Goal: Transaction & Acquisition: Purchase product/service

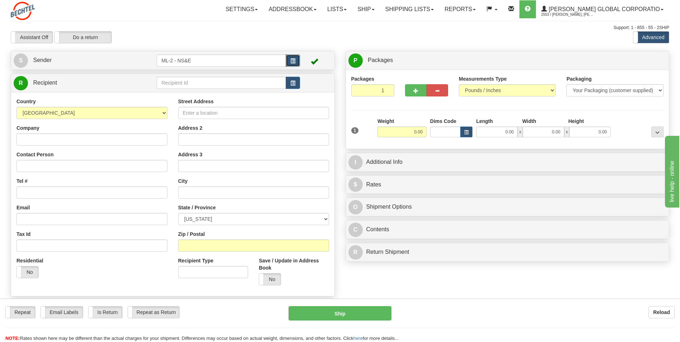
click at [292, 62] on span "button" at bounding box center [293, 61] width 5 height 5
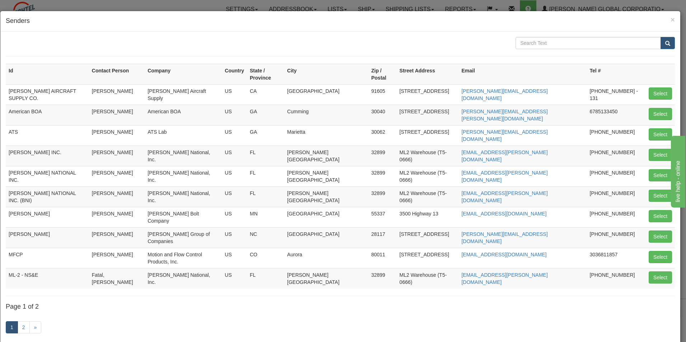
click at [664, 17] on h4 "Senders" at bounding box center [340, 20] width 669 height 9
click at [670, 18] on span "×" at bounding box center [672, 19] width 4 height 8
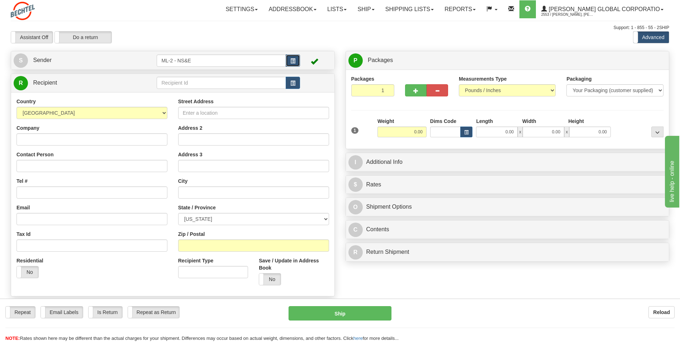
click at [294, 62] on span "button" at bounding box center [293, 61] width 5 height 5
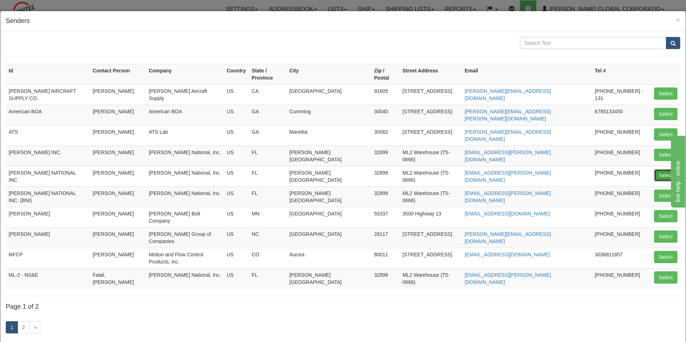
drag, startPoint x: 657, startPoint y: 159, endPoint x: 517, endPoint y: 151, distance: 140.8
click at [494, 166] on tr "BECHTEL NATIONAL INC. Donny Johnson Bechtel National, Inc. US FL Kennedy Space …" at bounding box center [343, 176] width 674 height 20
click at [661, 169] on button "Select" at bounding box center [665, 175] width 23 height 12
type input "[PERSON_NAME] NATIONAL INC."
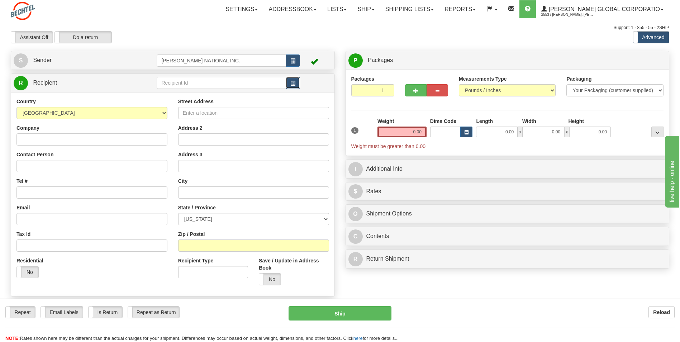
click at [295, 85] on span "button" at bounding box center [293, 83] width 5 height 5
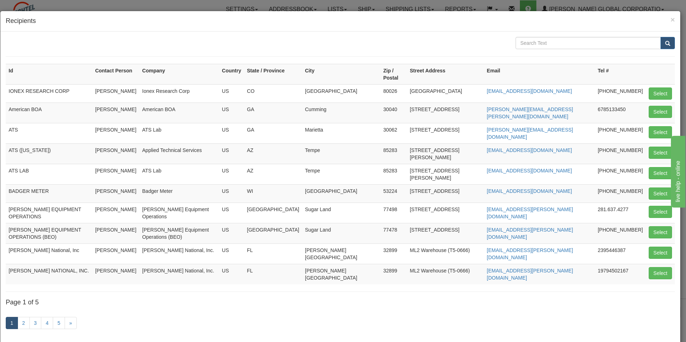
click at [54, 103] on td "American BOA" at bounding box center [49, 113] width 86 height 20
click at [22, 127] on td "ATS" at bounding box center [49, 133] width 86 height 20
click at [668, 105] on td "Select" at bounding box center [660, 113] width 29 height 20
click at [661, 106] on button "Select" at bounding box center [660, 112] width 23 height 12
type input "American BOA"
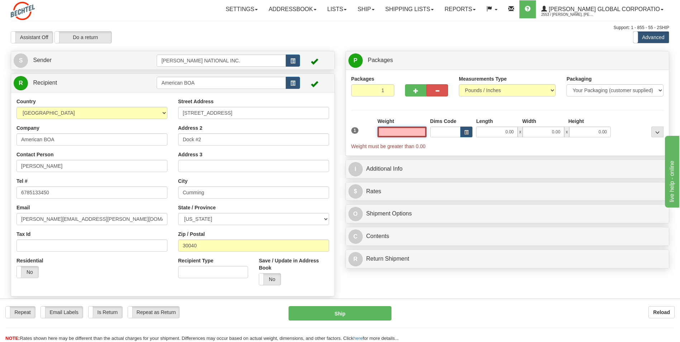
click at [416, 134] on input "text" at bounding box center [402, 132] width 49 height 11
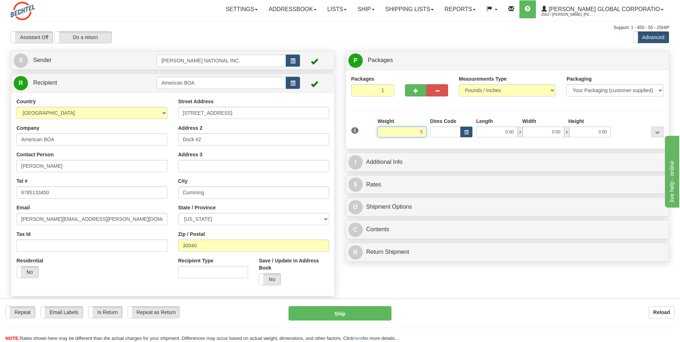
drag, startPoint x: 407, startPoint y: 134, endPoint x: 437, endPoint y: 132, distance: 29.8
click at [437, 132] on div "1 Weight 5 Dims Code Length" at bounding box center [508, 130] width 316 height 25
type input "9.00"
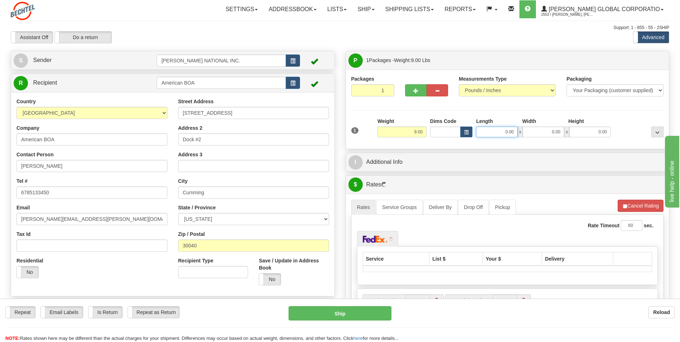
drag, startPoint x: 497, startPoint y: 132, endPoint x: 558, endPoint y: 132, distance: 61.3
click at [558, 132] on div "0.00 x 0.00 x 0.00" at bounding box center [543, 132] width 135 height 11
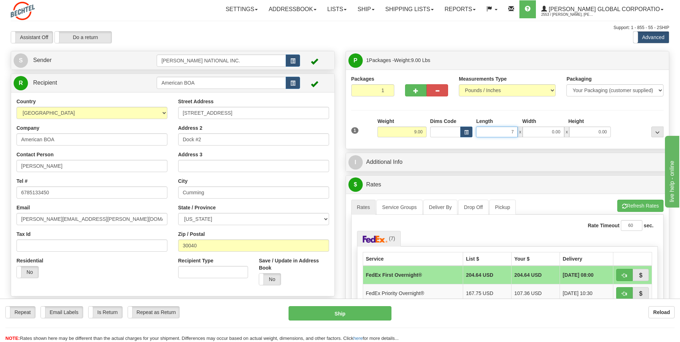
type input "7.00"
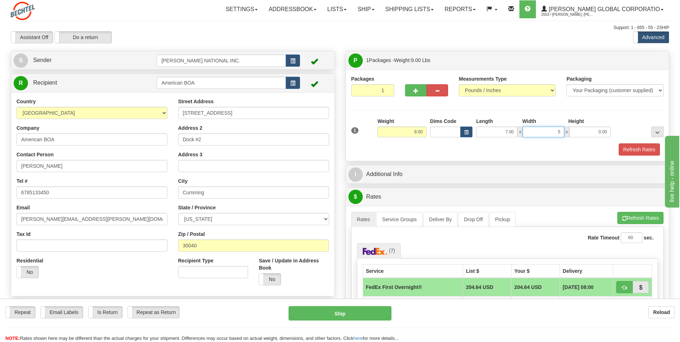
type input "5.00"
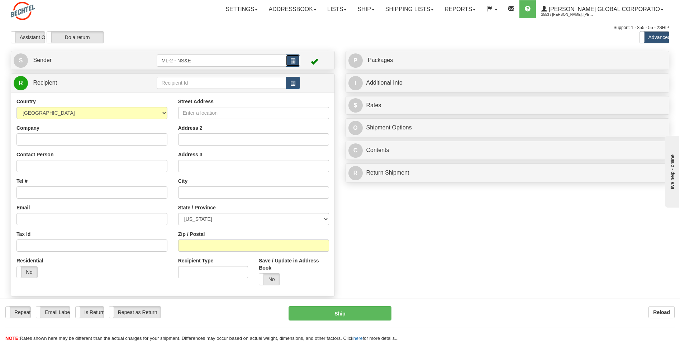
click at [220, 61] on button "button" at bounding box center [293, 61] width 14 height 12
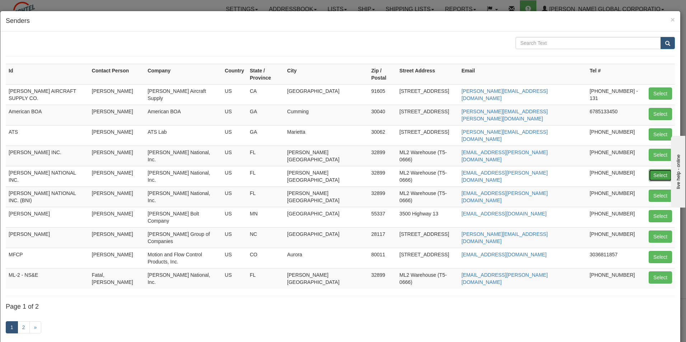
click at [220, 169] on button "Select" at bounding box center [660, 175] width 23 height 12
type input "[PERSON_NAME] NATIONAL INC."
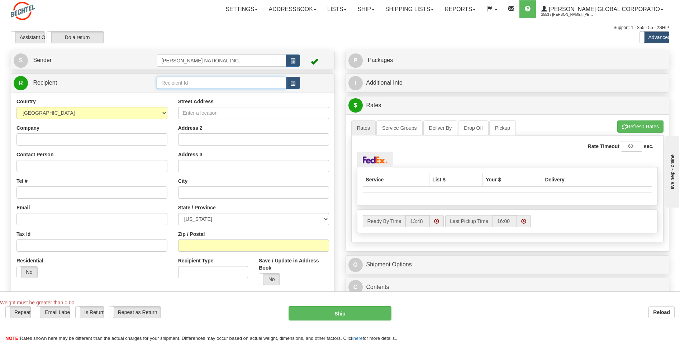
click at [220, 83] on input "text" at bounding box center [221, 83] width 129 height 12
type input "a"
click at [190, 93] on div "American BOA" at bounding box center [220, 94] width 122 height 8
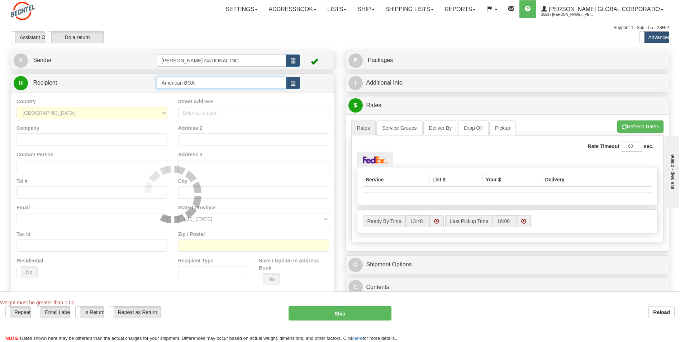
type input "American BOA"
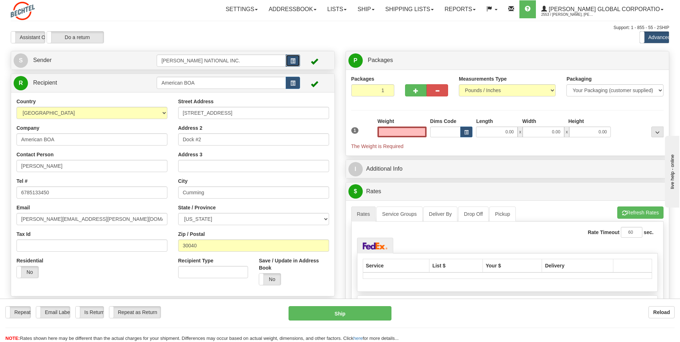
type input "0.00"
click at [220, 59] on span "button" at bounding box center [293, 61] width 5 height 5
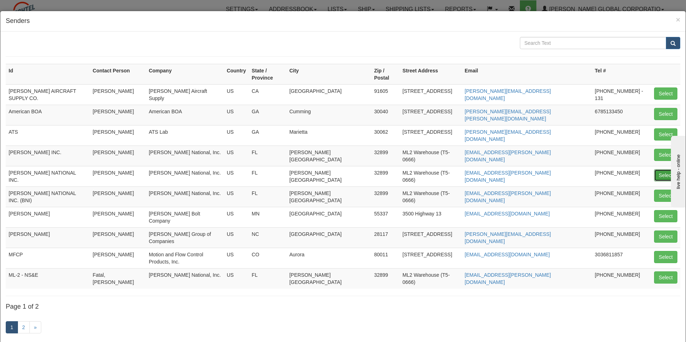
click at [220, 169] on button "Select" at bounding box center [665, 175] width 23 height 12
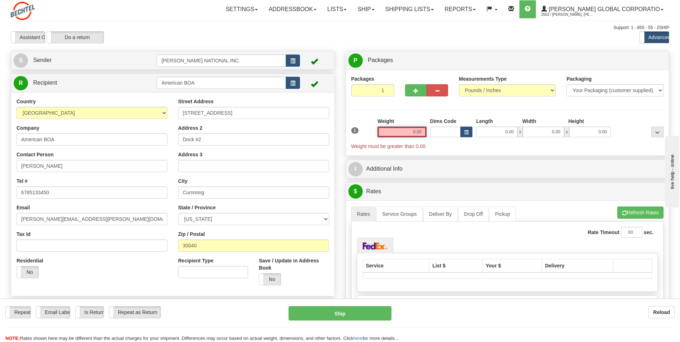
click at [220, 137] on input "0.00" at bounding box center [402, 132] width 49 height 11
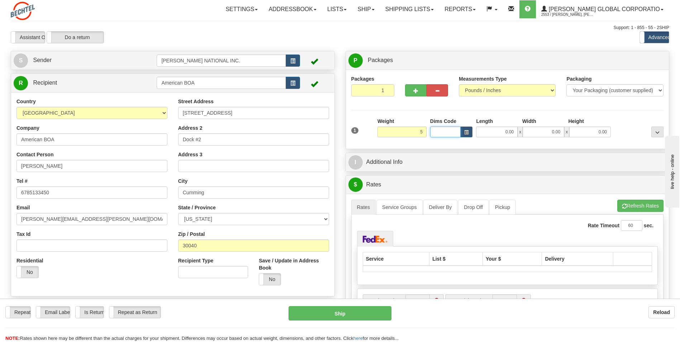
type input "5.00"
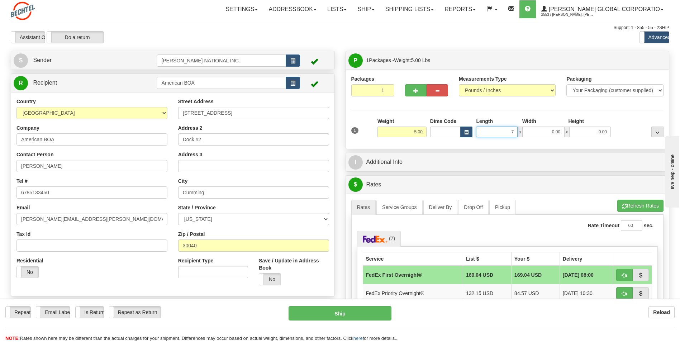
type input "7.00"
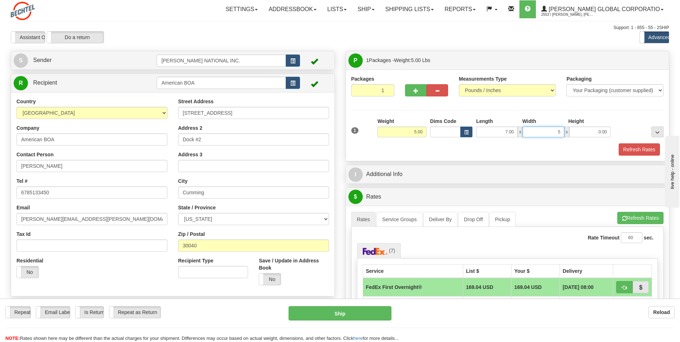
type input "5.00"
type input "3.00"
click at [220, 109] on div "Packages 1 1 Measurements Type" at bounding box center [508, 115] width 313 height 80
drag, startPoint x: 407, startPoint y: 135, endPoint x: 435, endPoint y: 135, distance: 28.7
click at [220, 135] on div "1 Weight 5.00 Dims Code 7.00" at bounding box center [508, 130] width 316 height 25
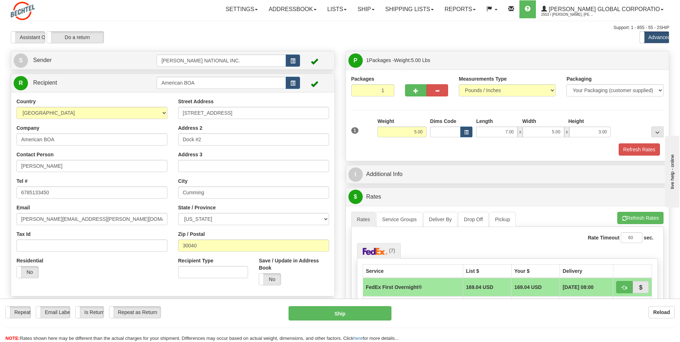
click at [220, 150] on div "Refresh Rates" at bounding box center [508, 149] width 316 height 12
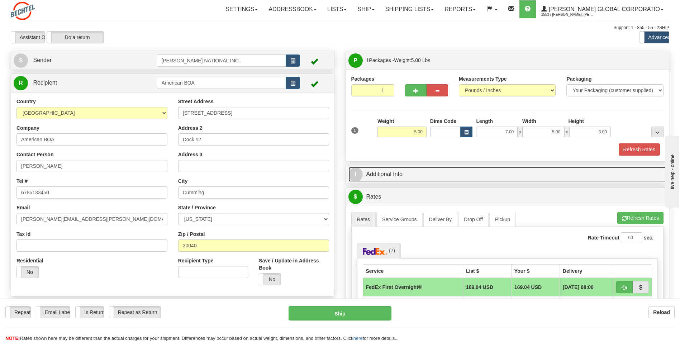
click at [220, 171] on link "I Additional Info" at bounding box center [508, 174] width 319 height 15
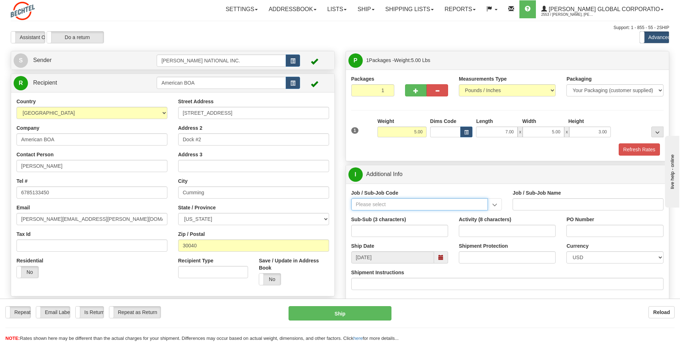
click at [220, 207] on input "Job / Sub-Job Code" at bounding box center [420, 204] width 137 height 12
click at [220, 218] on div "26046-31P" at bounding box center [418, 216] width 130 height 8
type input "26046-31P"
type input "MOBILE LAUNCHER 2 - GENERAL REQUIREMENT / PROCURE"
type input "26046-31P"
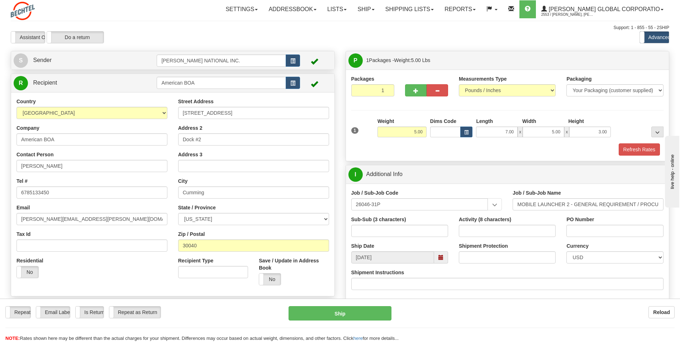
click at [220, 239] on div "Sub-Sub (3 characters)" at bounding box center [400, 229] width 108 height 27
click at [220, 233] on input "Sub-Sub (3 characters)" at bounding box center [400, 231] width 97 height 12
type input "ML2"
drag, startPoint x: 517, startPoint y: 231, endPoint x: 512, endPoint y: 234, distance: 5.5
click at [220, 231] on input "Activity (8 characters)" at bounding box center [507, 231] width 97 height 12
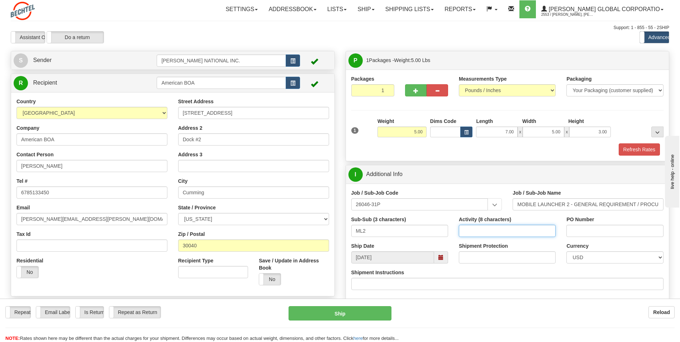
type input "00000085"
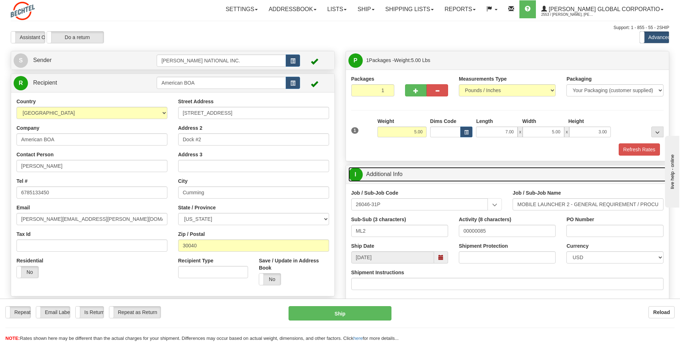
click at [220, 178] on link "I Additional Info" at bounding box center [508, 174] width 319 height 15
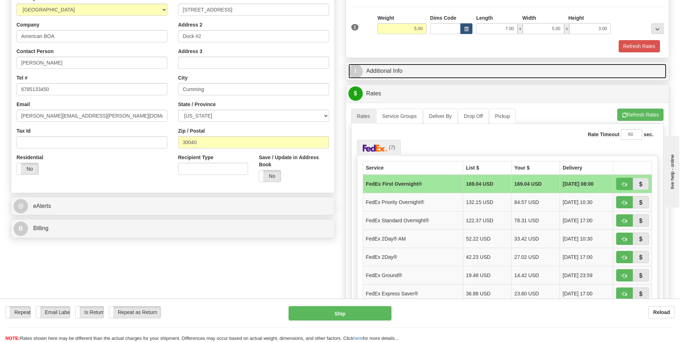
scroll to position [108, 0]
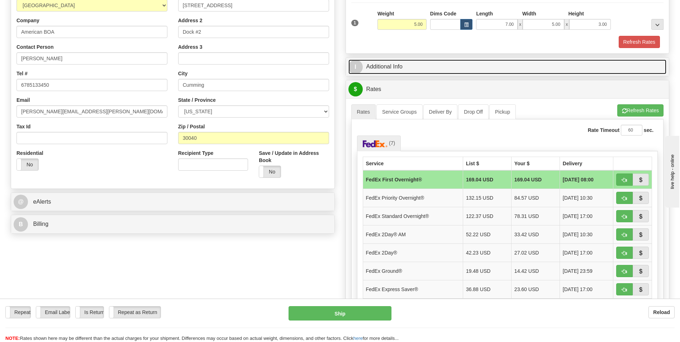
click at [220, 71] on link "I Additional Info" at bounding box center [508, 67] width 319 height 15
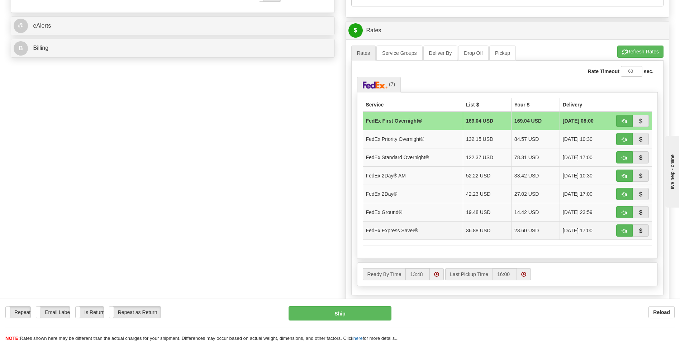
scroll to position [287, 0]
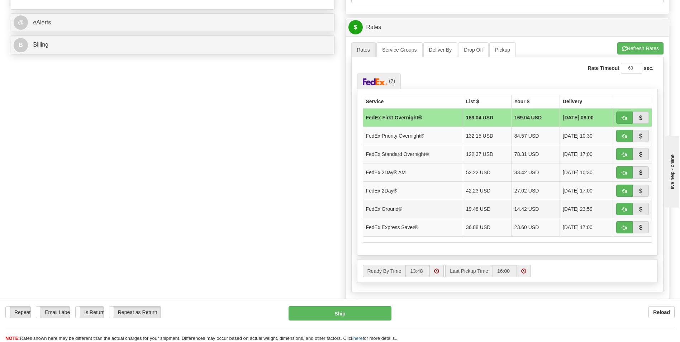
click at [220, 212] on td "FedEx Ground®" at bounding box center [413, 209] width 100 height 18
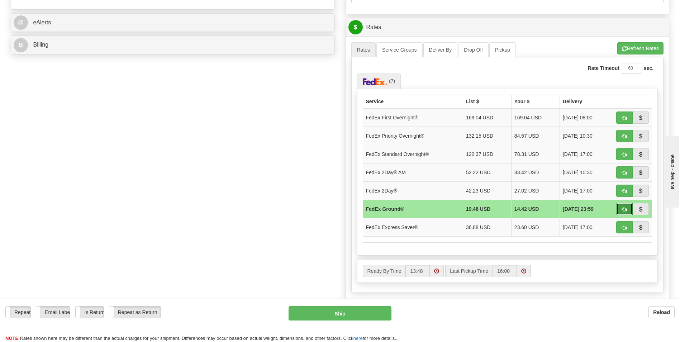
click at [220, 210] on button "button" at bounding box center [625, 209] width 16 height 12
type input "92"
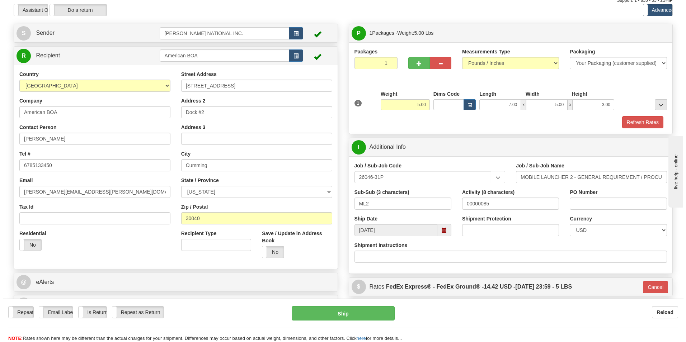
scroll to position [0, 0]
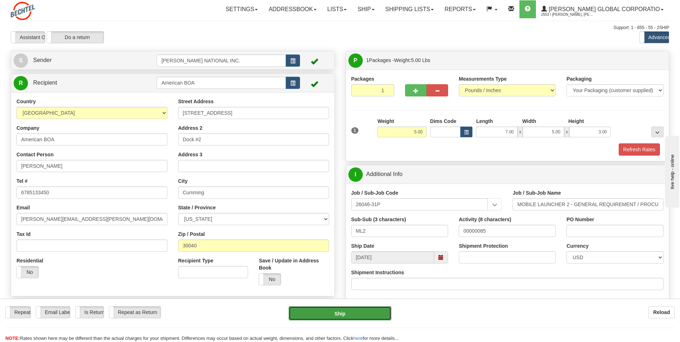
click at [220, 311] on button "Ship" at bounding box center [340, 313] width 103 height 14
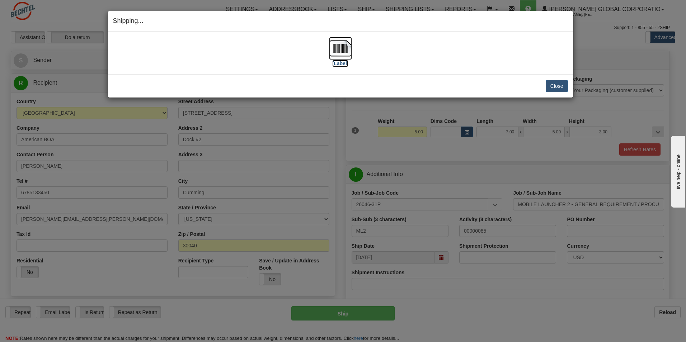
click at [220, 52] on img at bounding box center [340, 48] width 23 height 23
click at [220, 88] on button "Close" at bounding box center [557, 86] width 22 height 12
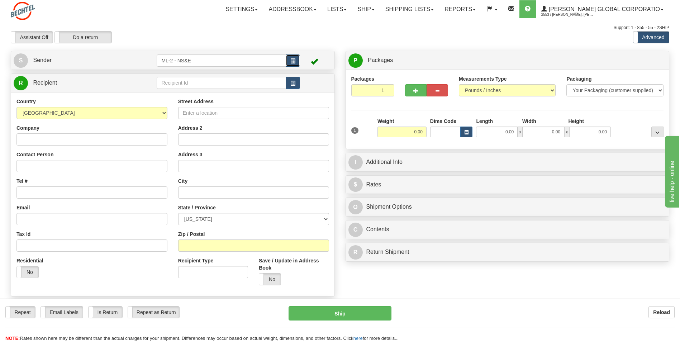
click at [297, 60] on button "button" at bounding box center [293, 61] width 14 height 12
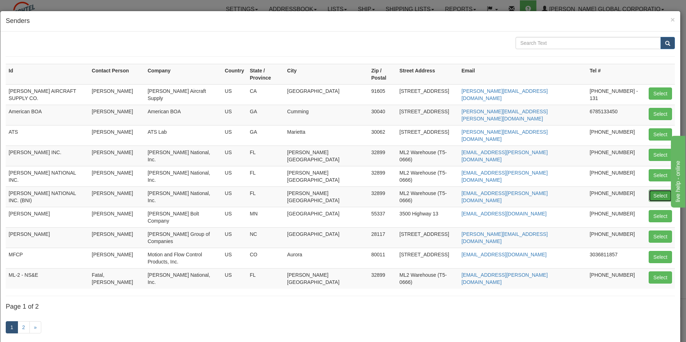
click at [649, 190] on button "Select" at bounding box center [660, 196] width 23 height 12
type input "[PERSON_NAME] NATIONAL INC. (BNI)"
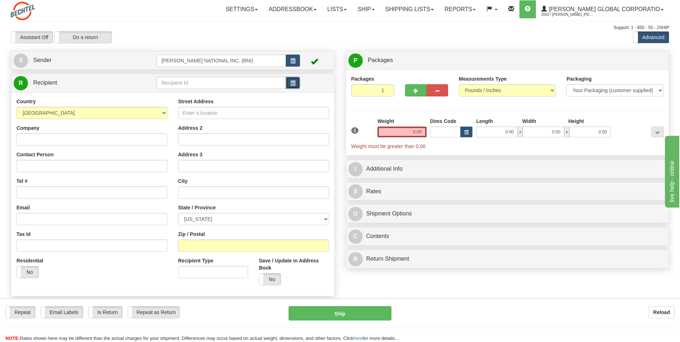
click at [294, 82] on span "button" at bounding box center [293, 83] width 5 height 5
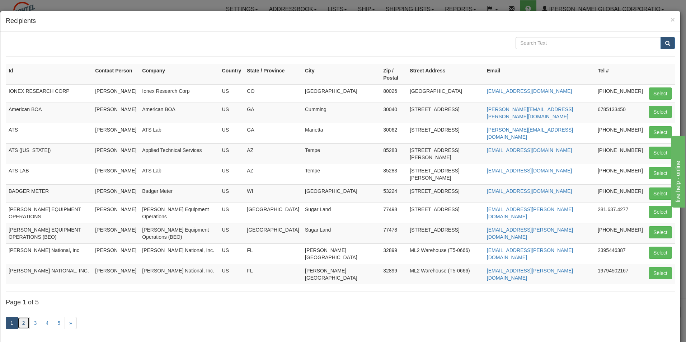
click at [25, 317] on link "2" at bounding box center [24, 323] width 12 height 12
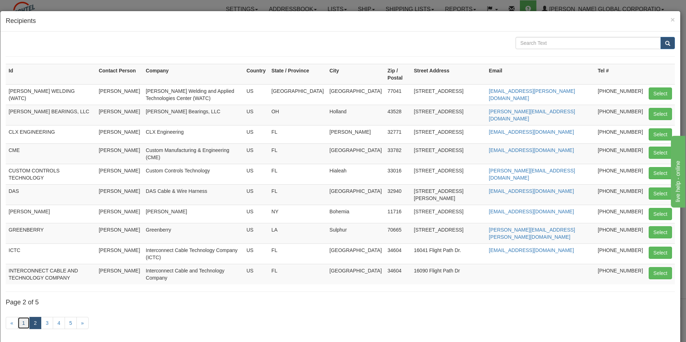
click at [23, 319] on link "1" at bounding box center [24, 323] width 12 height 12
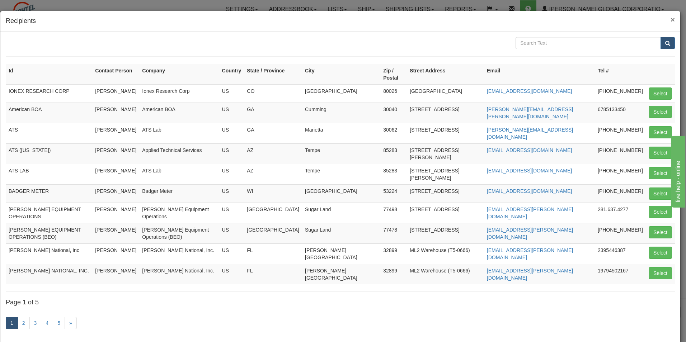
click at [670, 20] on span "×" at bounding box center [672, 19] width 4 height 8
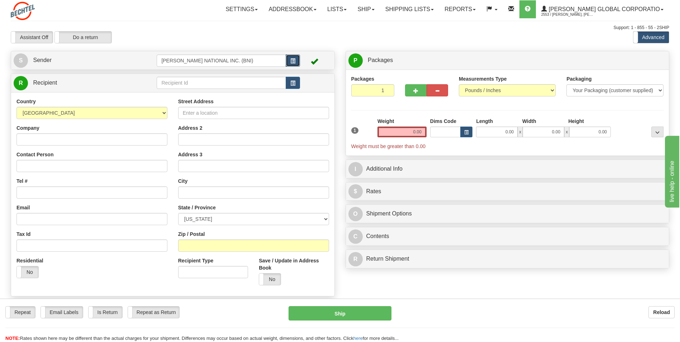
click at [292, 61] on span "button" at bounding box center [293, 61] width 5 height 5
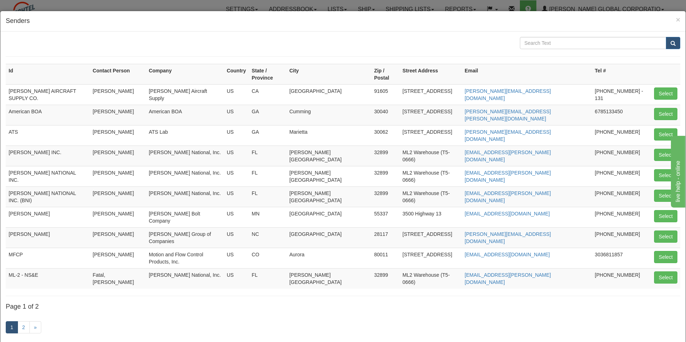
click at [668, 19] on h4 "Senders" at bounding box center [343, 20] width 674 height 9
click at [676, 18] on span "×" at bounding box center [678, 19] width 4 height 8
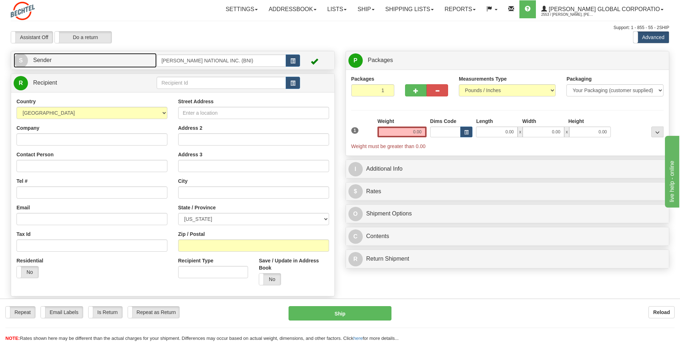
click at [85, 61] on link "S Sender" at bounding box center [85, 60] width 143 height 15
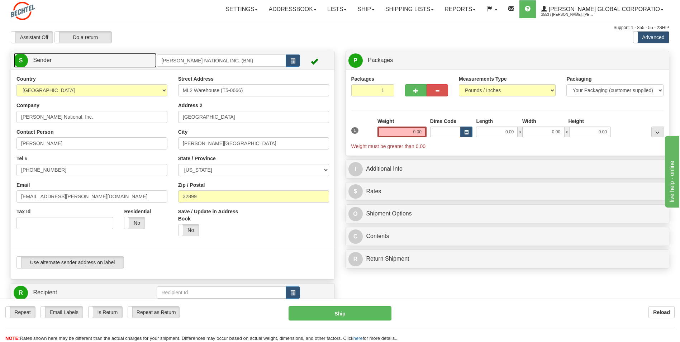
click at [93, 59] on link "S Sender" at bounding box center [85, 60] width 143 height 15
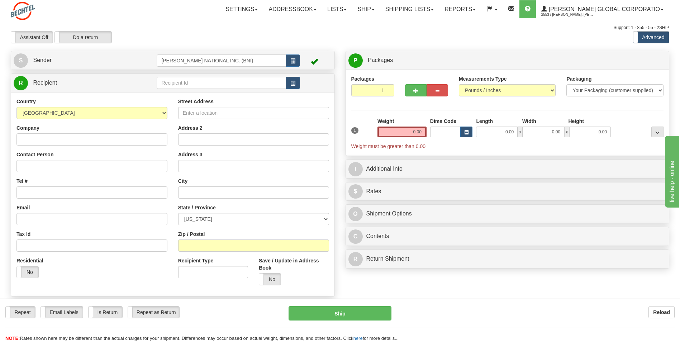
click at [301, 83] on td at bounding box center [316, 83] width 32 height 15
click at [297, 83] on button "button" at bounding box center [293, 83] width 14 height 12
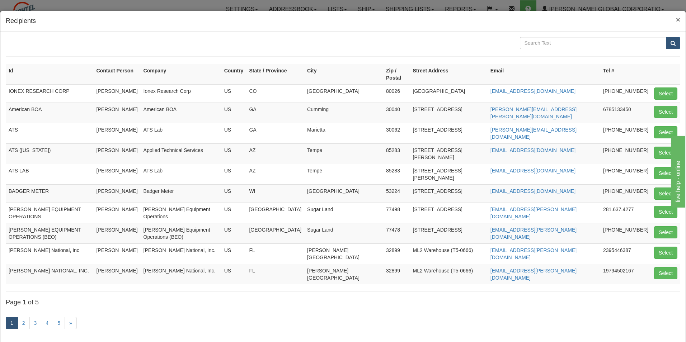
click at [676, 20] on span "×" at bounding box center [678, 19] width 4 height 8
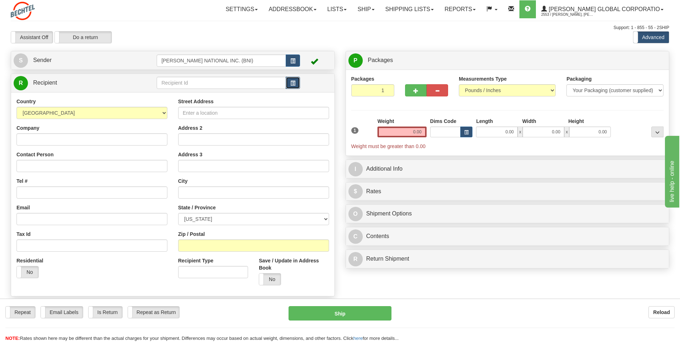
click at [289, 82] on button "button" at bounding box center [293, 83] width 14 height 12
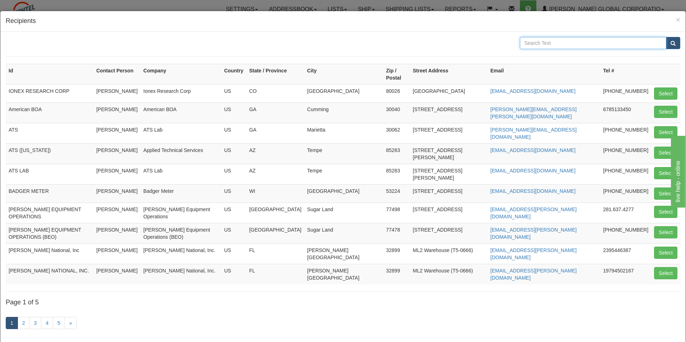
click at [544, 44] on input "text" at bounding box center [593, 43] width 147 height 12
type input "TDS"
click at [670, 44] on span "submit" at bounding box center [672, 43] width 5 height 5
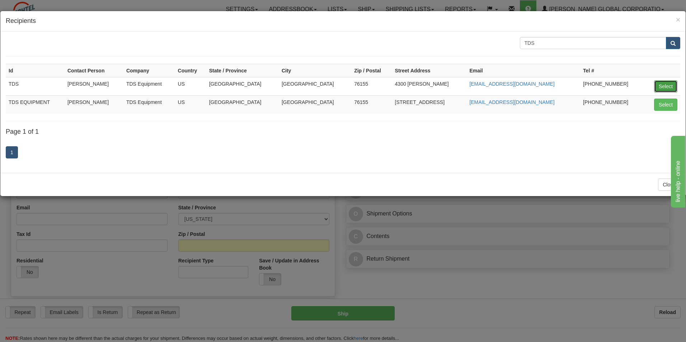
click at [667, 86] on button "Select" at bounding box center [665, 86] width 23 height 12
type input "TDS"
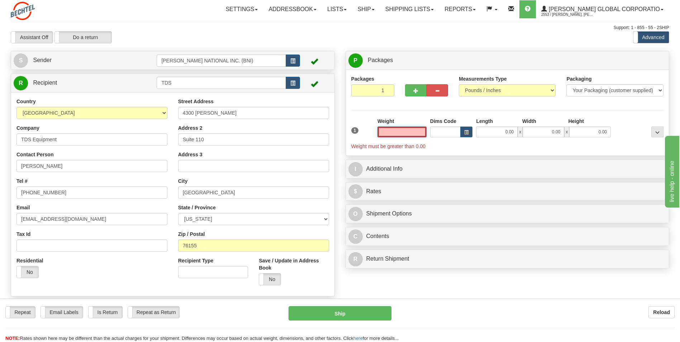
drag, startPoint x: 410, startPoint y: 133, endPoint x: 415, endPoint y: 118, distance: 16.3
click at [409, 133] on input "text" at bounding box center [402, 132] width 49 height 11
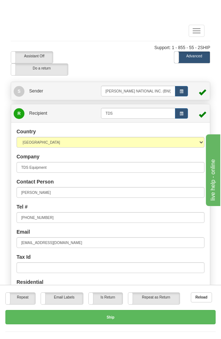
type input "0.00"
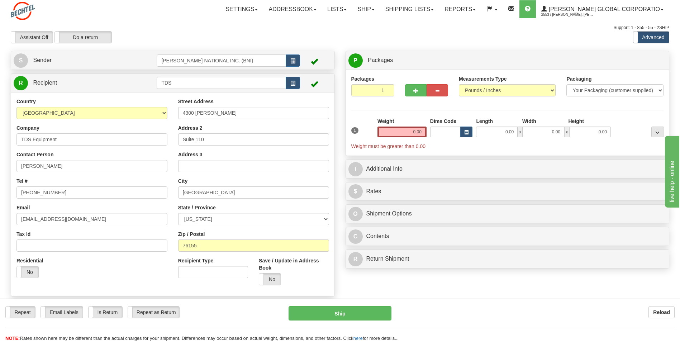
click at [500, 137] on div "1 Weight 0.00 Dims Code 0.00" at bounding box center [508, 134] width 316 height 32
click at [502, 131] on input "0.00" at bounding box center [497, 132] width 42 height 11
type input "14.00"
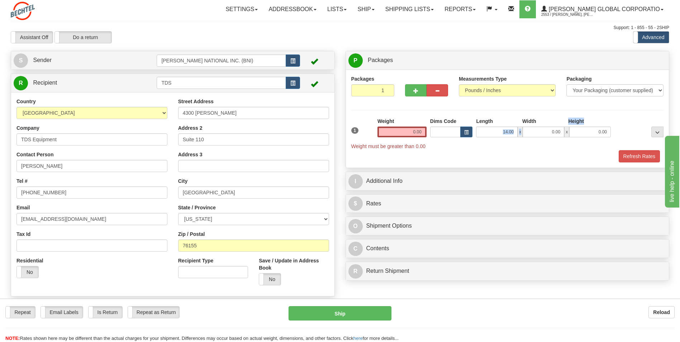
drag, startPoint x: 532, startPoint y: 126, endPoint x: 543, endPoint y: 130, distance: 12.1
click at [543, 130] on div "Length Width Height 14.00 x 0.00 x 0.00" at bounding box center [544, 128] width 138 height 20
drag, startPoint x: 544, startPoint y: 130, endPoint x: 587, endPoint y: 132, distance: 43.1
click at [586, 132] on div "14.00 x 0.00 x 0.00" at bounding box center [543, 132] width 135 height 11
type input "12.00"
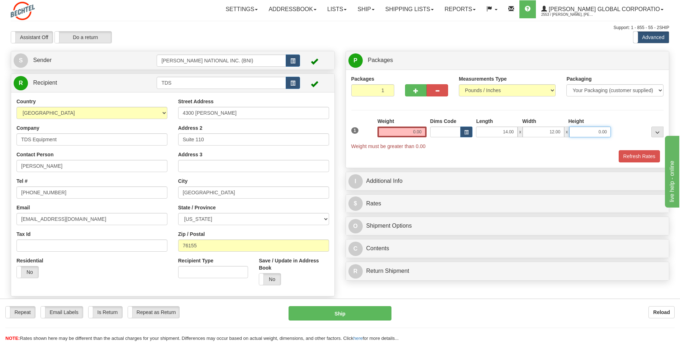
drag, startPoint x: 588, startPoint y: 132, endPoint x: 625, endPoint y: 136, distance: 37.5
click at [625, 136] on div "1 Weight 0.00 Dims Code x x" at bounding box center [508, 134] width 316 height 32
drag, startPoint x: 598, startPoint y: 130, endPoint x: 612, endPoint y: 131, distance: 14.0
click at [611, 131] on input "1" at bounding box center [591, 132] width 42 height 11
type input "2.00"
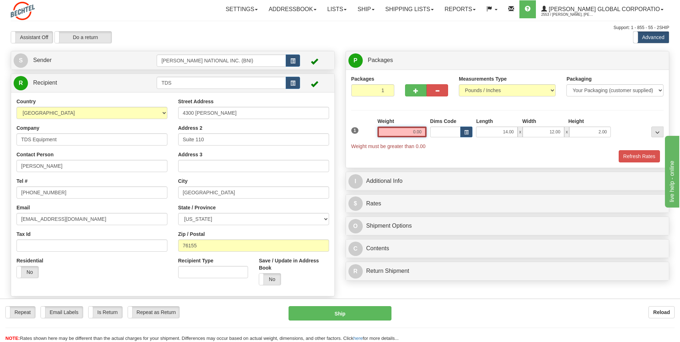
drag, startPoint x: 402, startPoint y: 131, endPoint x: 479, endPoint y: 132, distance: 76.4
click at [478, 131] on div "1 Weight 0.00 Dims Code x x" at bounding box center [508, 134] width 316 height 32
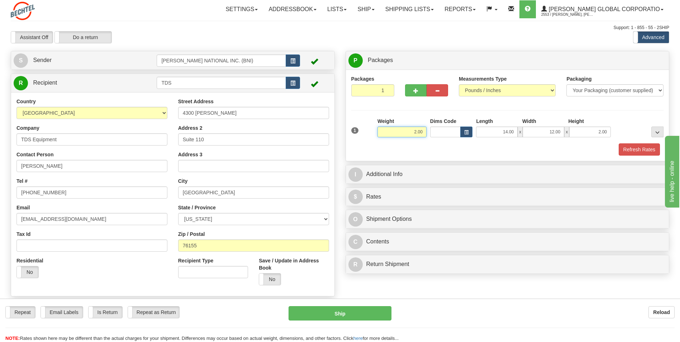
type input "2.00"
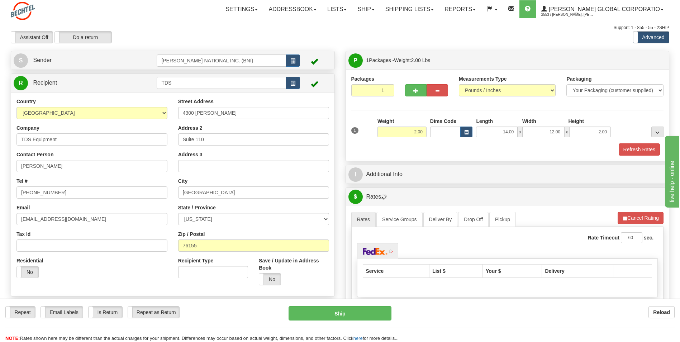
click at [470, 151] on div "Refresh Rates" at bounding box center [508, 149] width 316 height 12
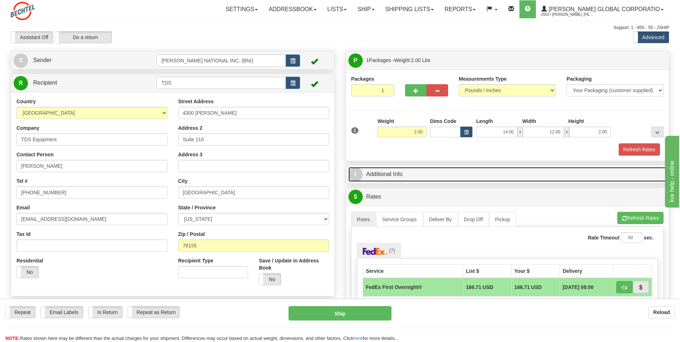
click at [429, 180] on link "I Additional Info" at bounding box center [508, 174] width 319 height 15
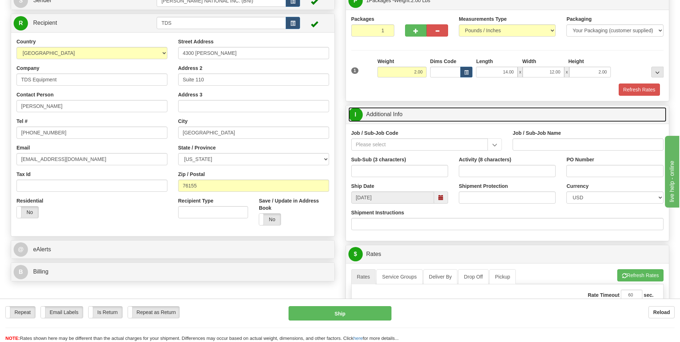
scroll to position [72, 0]
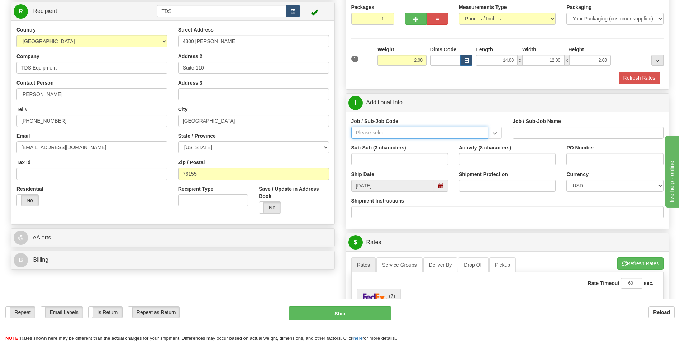
click at [415, 130] on input "Job / Sub-Job Code" at bounding box center [420, 133] width 137 height 12
click at [436, 144] on div "26046-31P" at bounding box center [418, 144] width 130 height 8
type input "26046-31P"
type input "MOBILE LAUNCHER 2 - GENERAL REQUIREMENT / PROCURE"
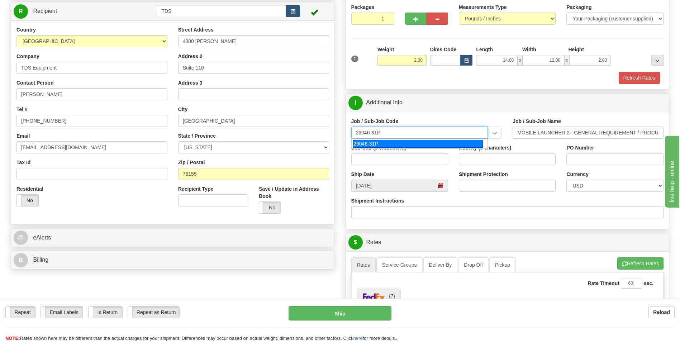
type input "26046-31P"
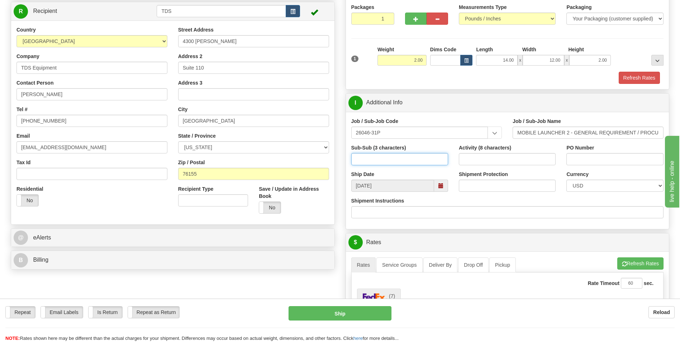
click at [432, 163] on input "Sub-Sub (3 characters)" at bounding box center [400, 159] width 97 height 12
type input "ML2"
click at [503, 150] on label "Activity (8 characters)" at bounding box center [485, 147] width 52 height 7
click at [503, 153] on input "Activity (8 characters)" at bounding box center [507, 159] width 97 height 12
click at [503, 162] on input "Activity (8 characters)" at bounding box center [507, 159] width 97 height 12
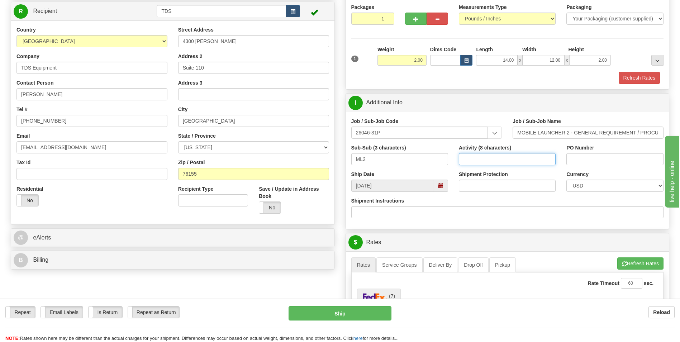
type input "00000085"
click at [605, 162] on input "PO Number" at bounding box center [615, 159] width 97 height 12
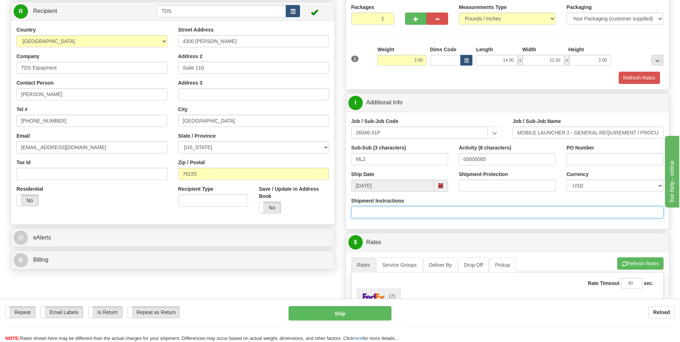
click at [480, 218] on input "Shipment Instructions" at bounding box center [508, 212] width 313 height 12
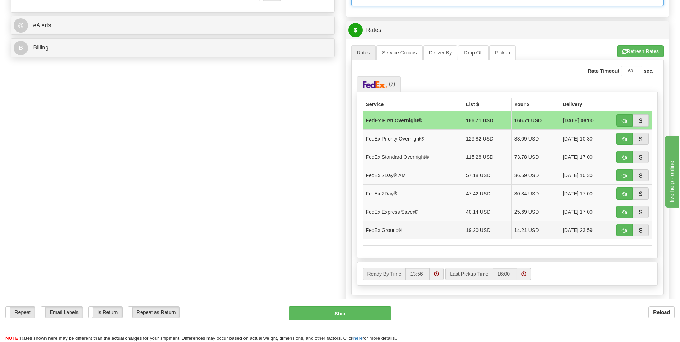
scroll to position [323, 0]
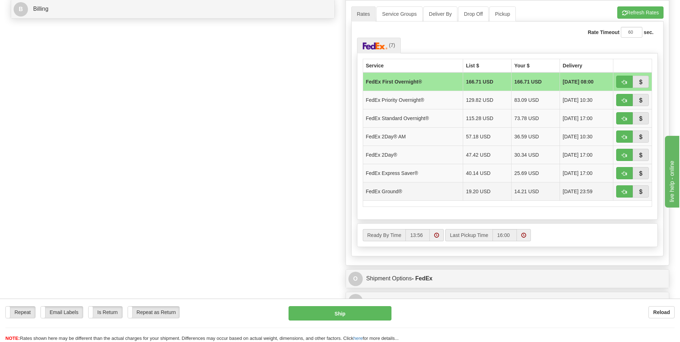
drag, startPoint x: 429, startPoint y: 192, endPoint x: 436, endPoint y: 192, distance: 7.2
click at [429, 192] on td "FedEx Ground®" at bounding box center [413, 191] width 100 height 18
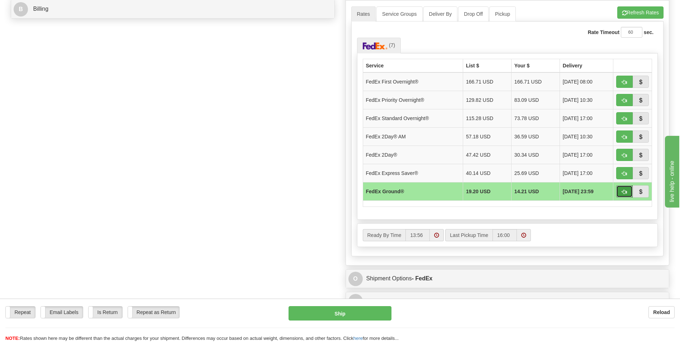
click at [621, 192] on button "button" at bounding box center [625, 191] width 16 height 12
type input "92"
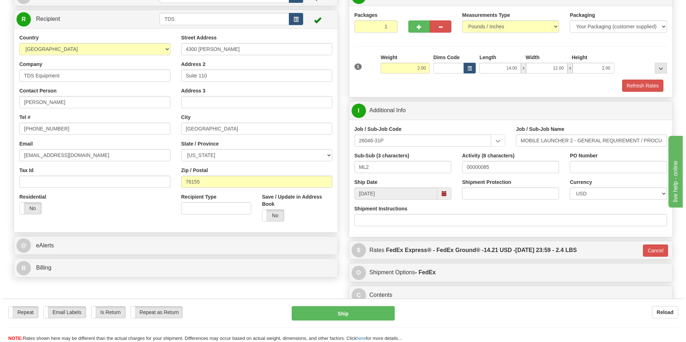
scroll to position [0, 0]
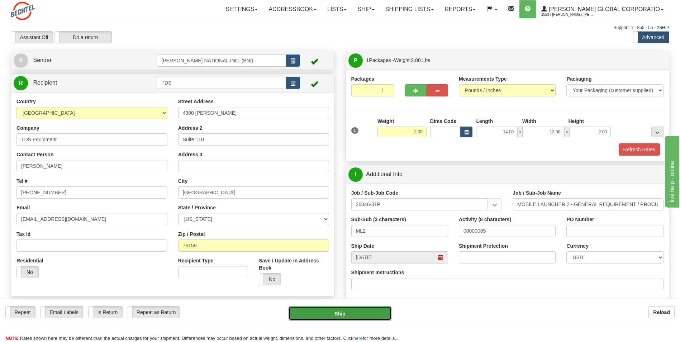
click at [318, 311] on button "Ship" at bounding box center [340, 313] width 103 height 14
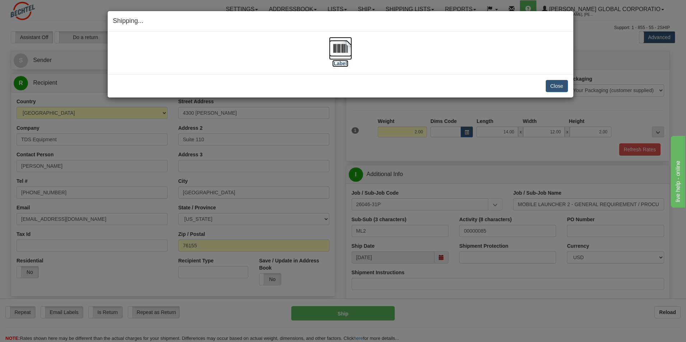
click at [342, 48] on img at bounding box center [340, 48] width 23 height 23
